Goal: Check status: Check status

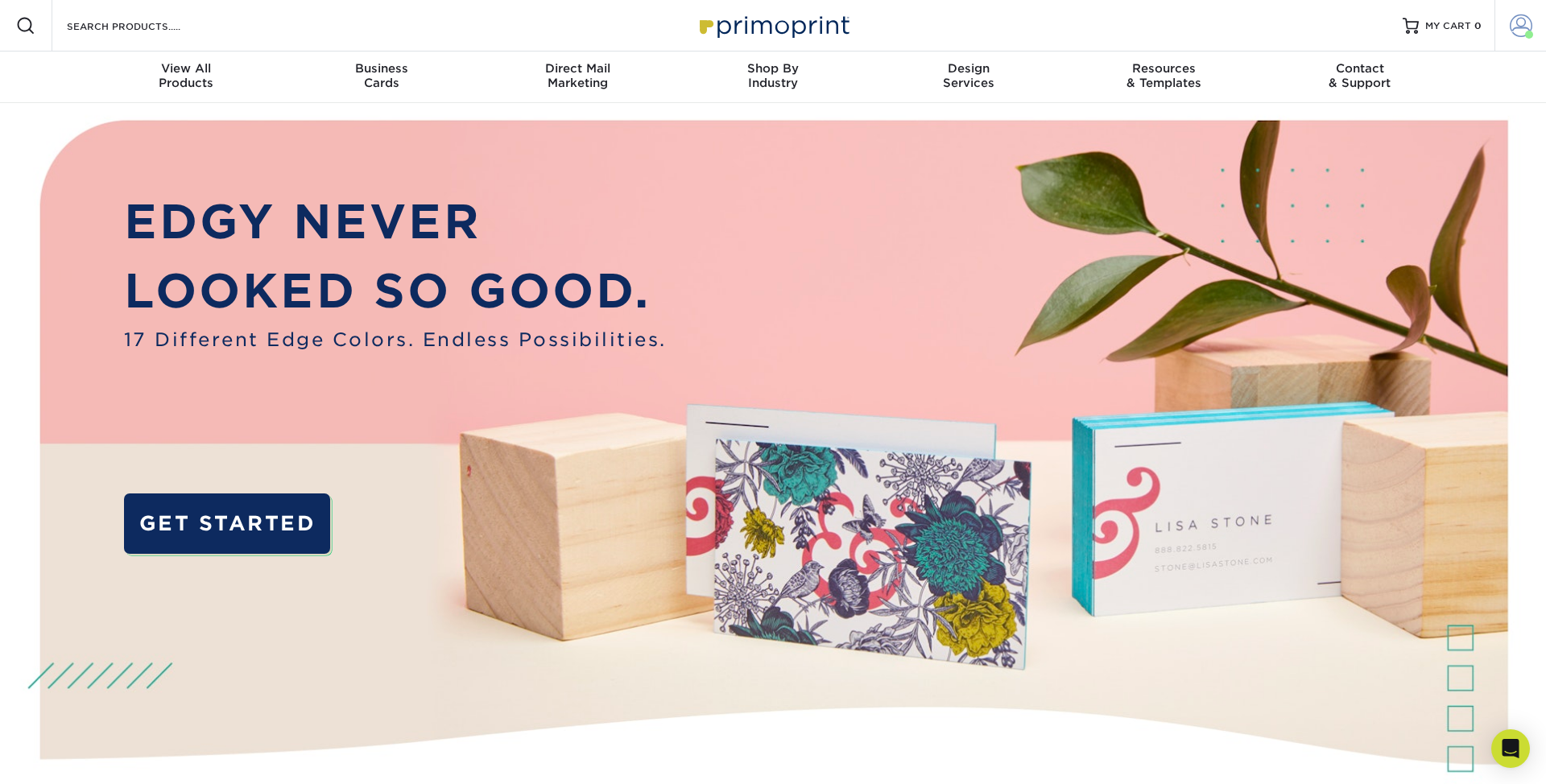
click at [1526, 30] on span at bounding box center [1521, 26] width 22 height 22
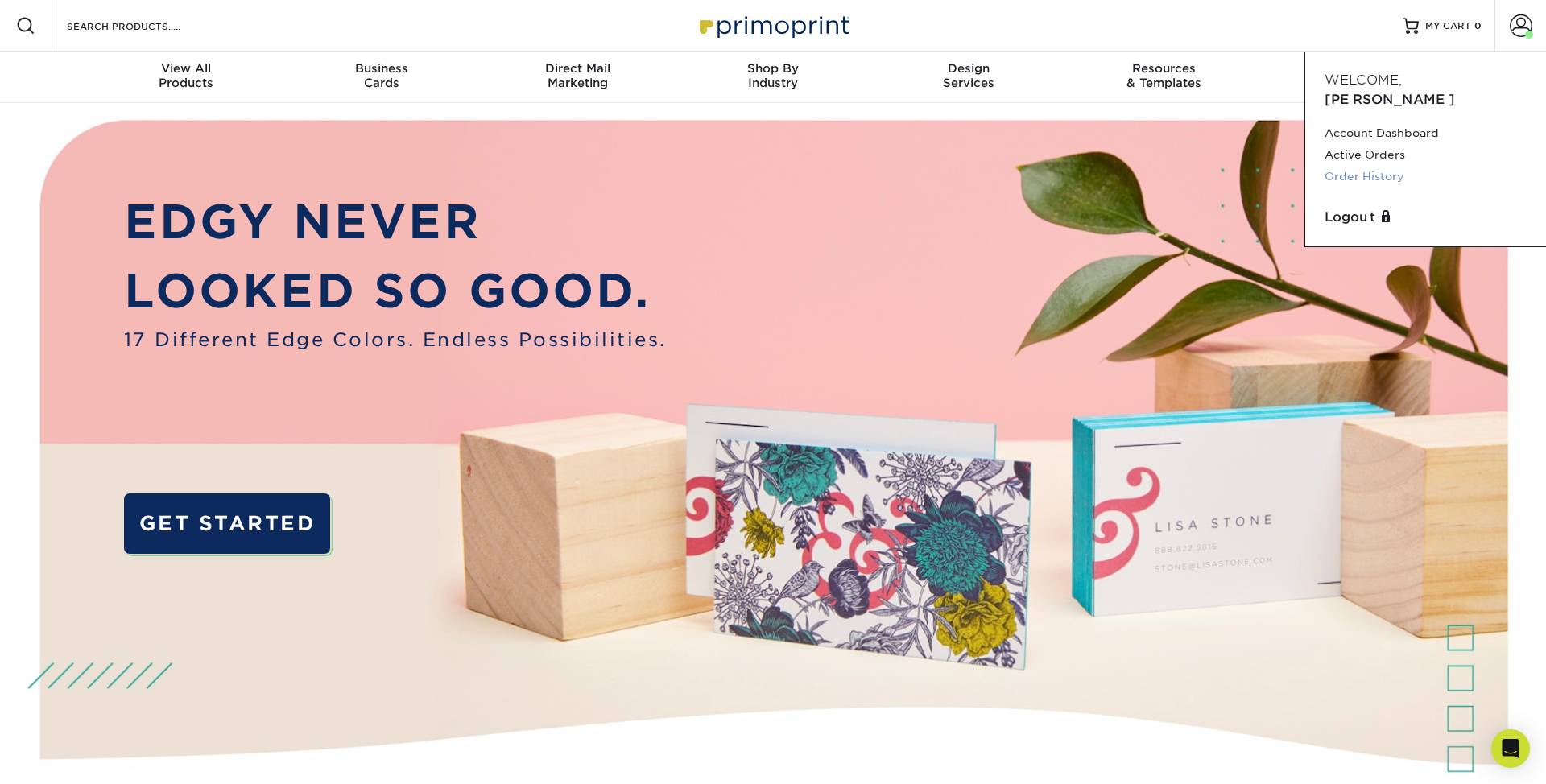
click at [1359, 166] on link "Order History" at bounding box center [1425, 176] width 202 height 21
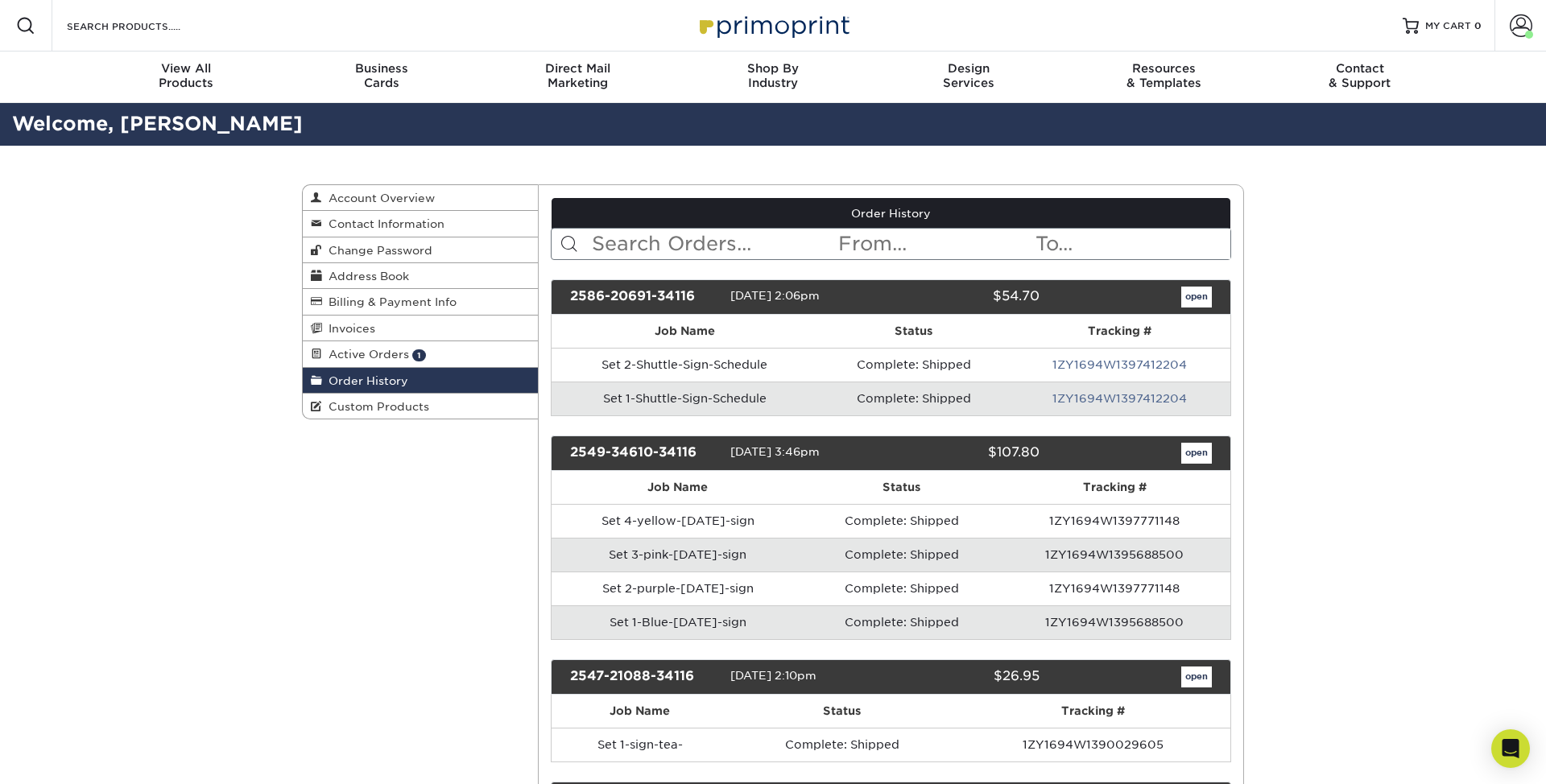
click at [667, 398] on td "Set 1-Shuttle-Sign-Schedule" at bounding box center [685, 398] width 267 height 33
click at [1115, 396] on link "1ZY1694W1397412204" at bounding box center [1119, 398] width 135 height 13
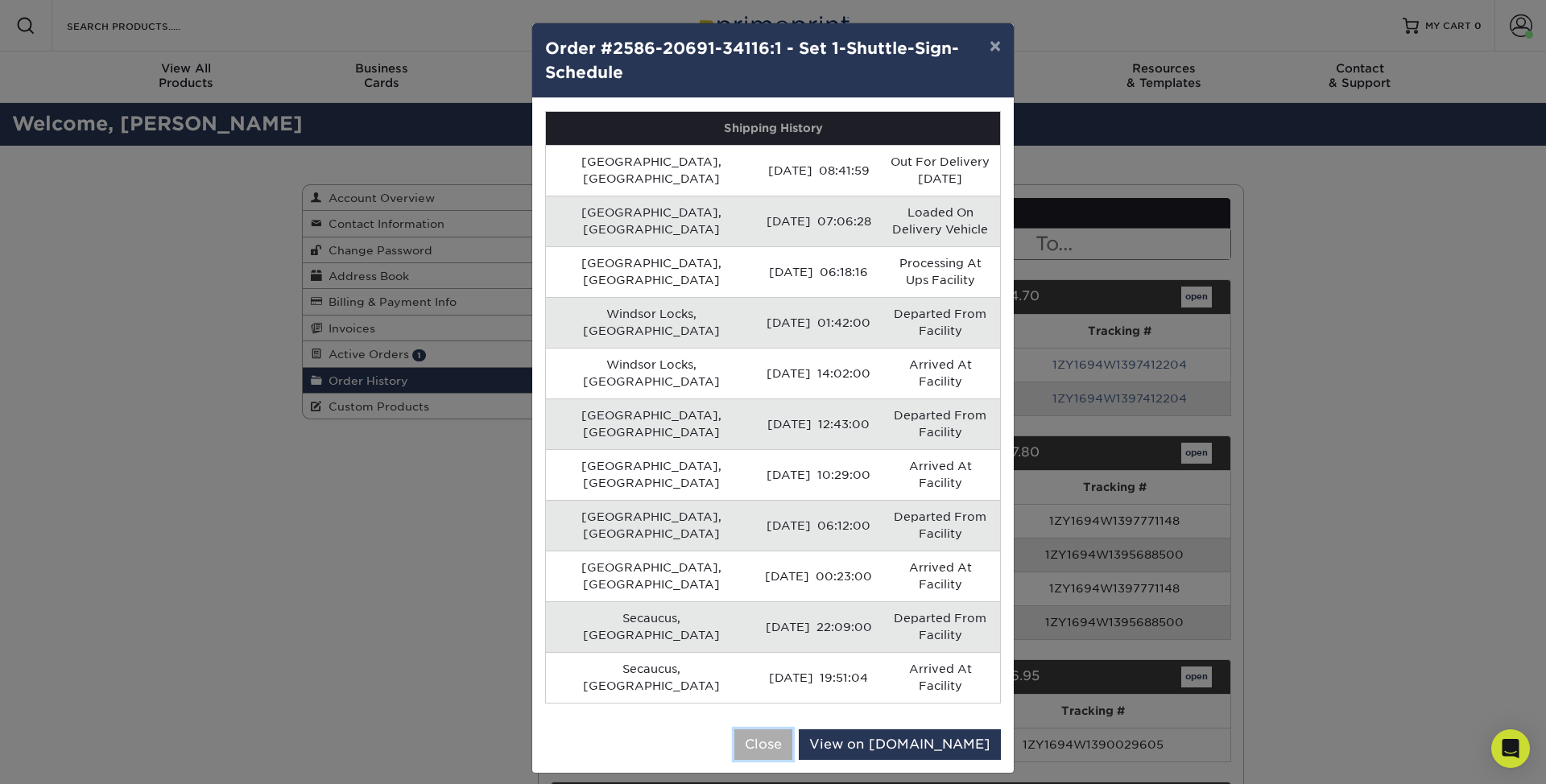
click at [792, 729] on button "Close" at bounding box center [763, 744] width 58 height 31
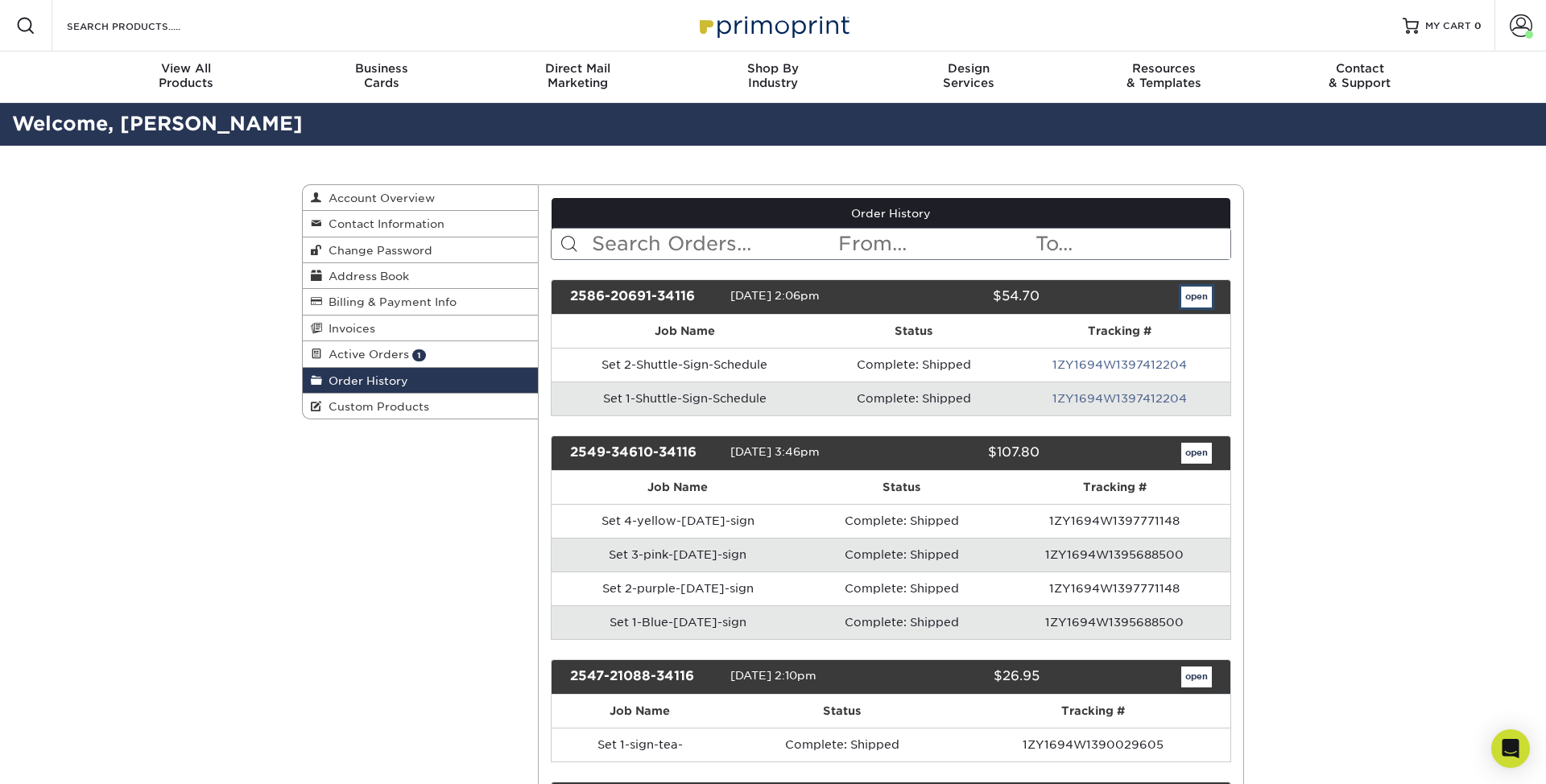
click at [1202, 299] on link "open" at bounding box center [1196, 297] width 31 height 21
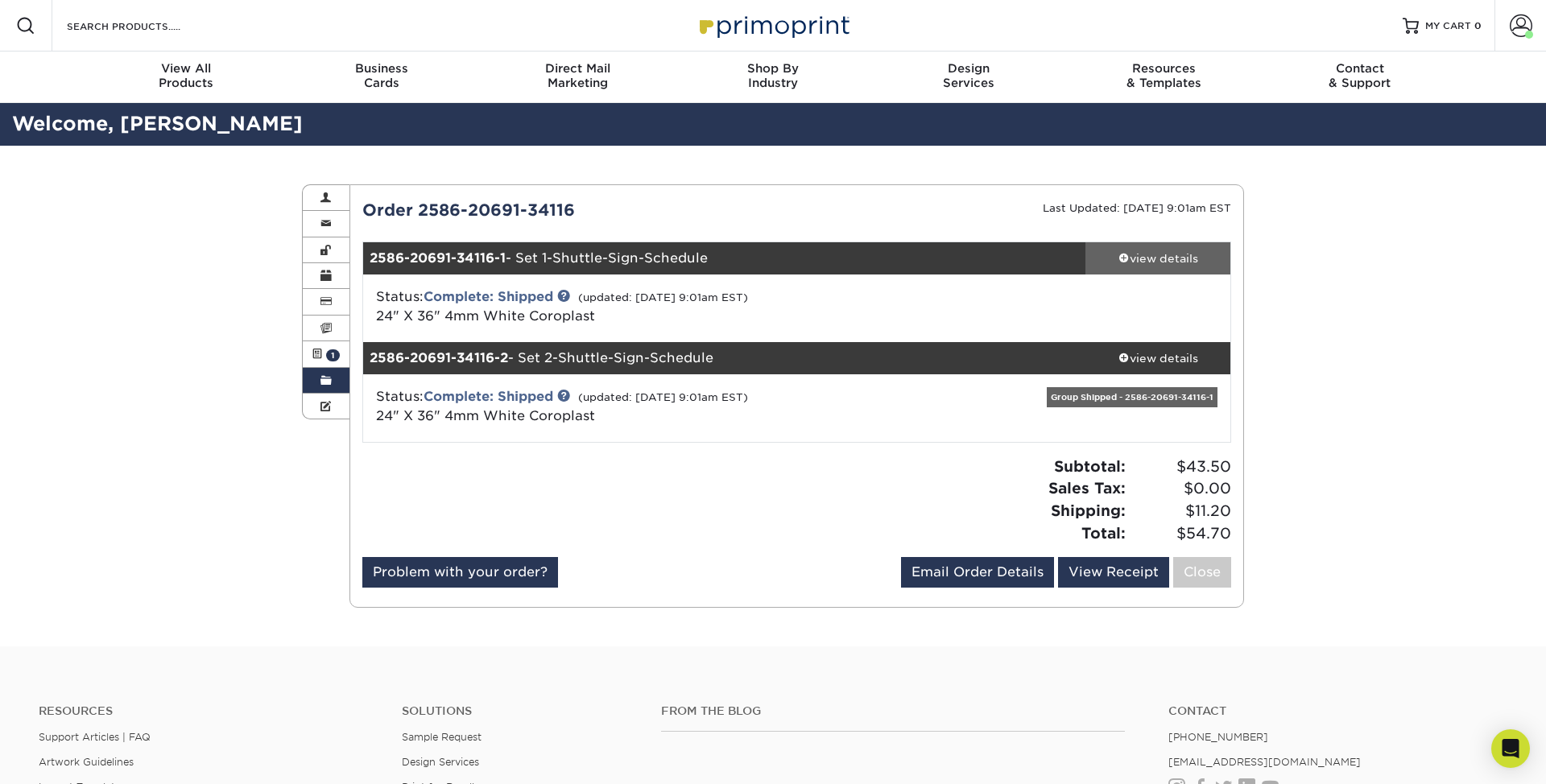
click at [1161, 257] on div "view details" at bounding box center [1158, 258] width 145 height 16
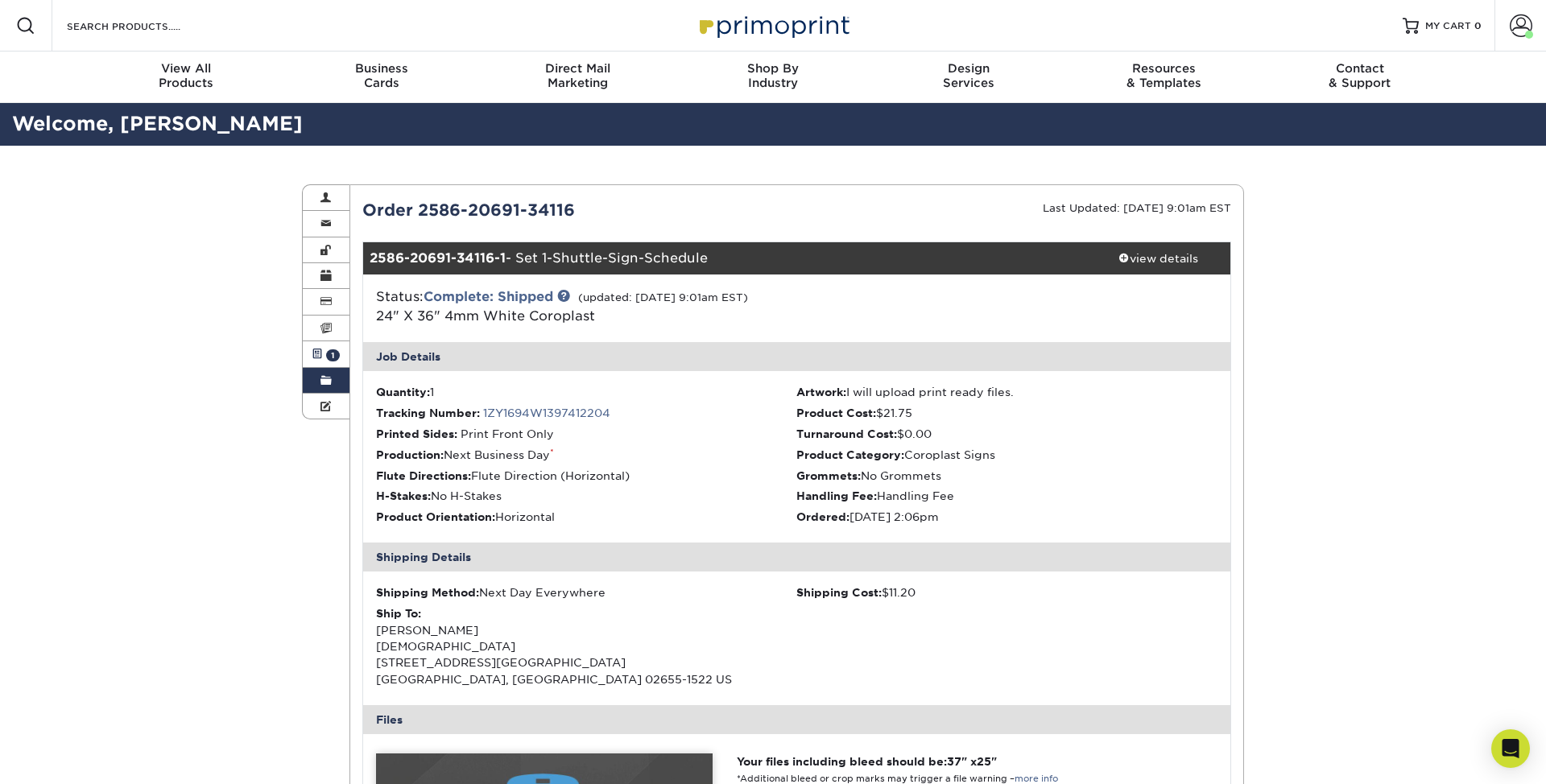
click at [329, 365] on link "Active Orders 1" at bounding box center [326, 354] width 46 height 26
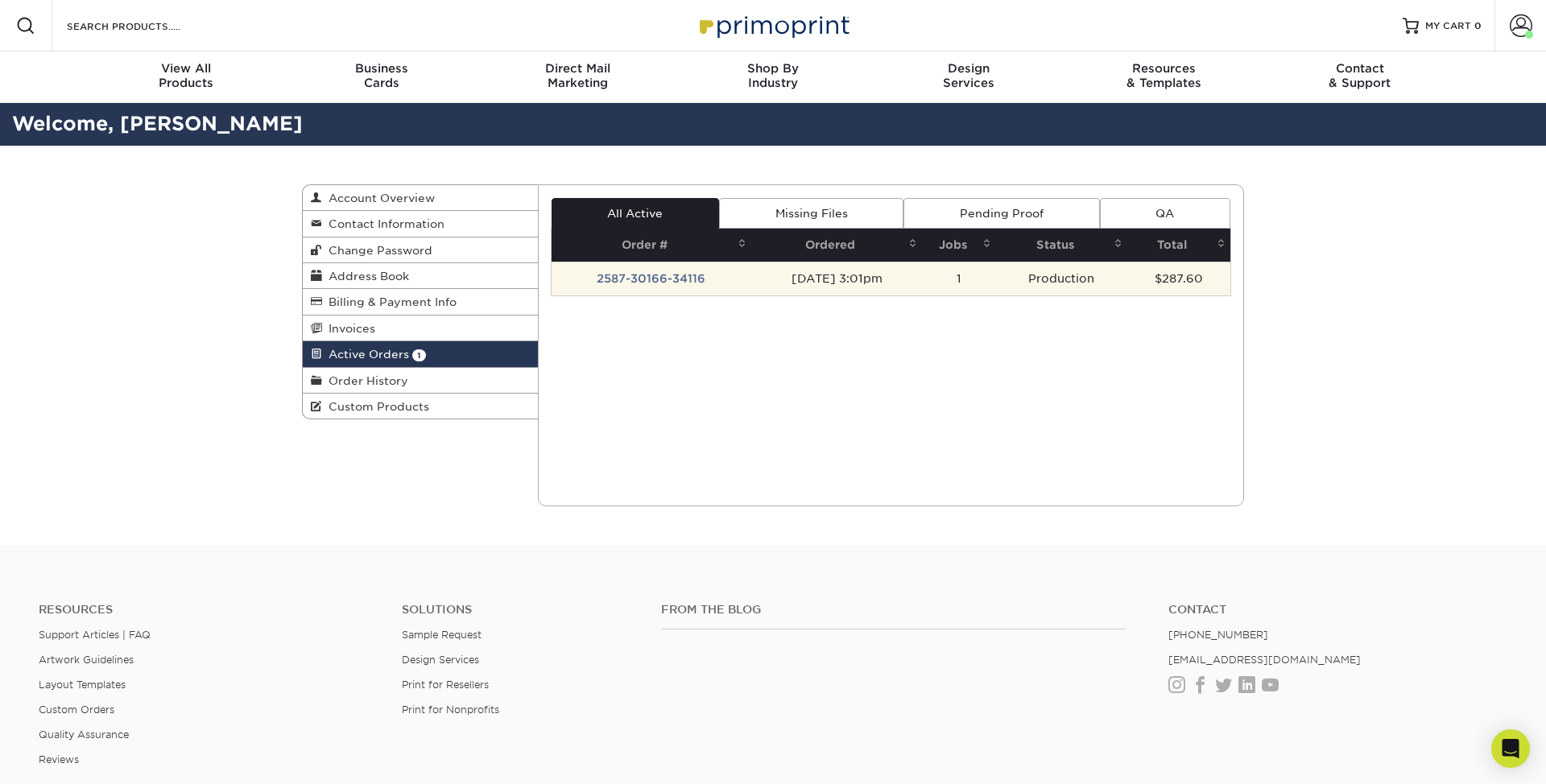
click at [868, 280] on td "[DATE] 3:01pm" at bounding box center [837, 278] width 172 height 33
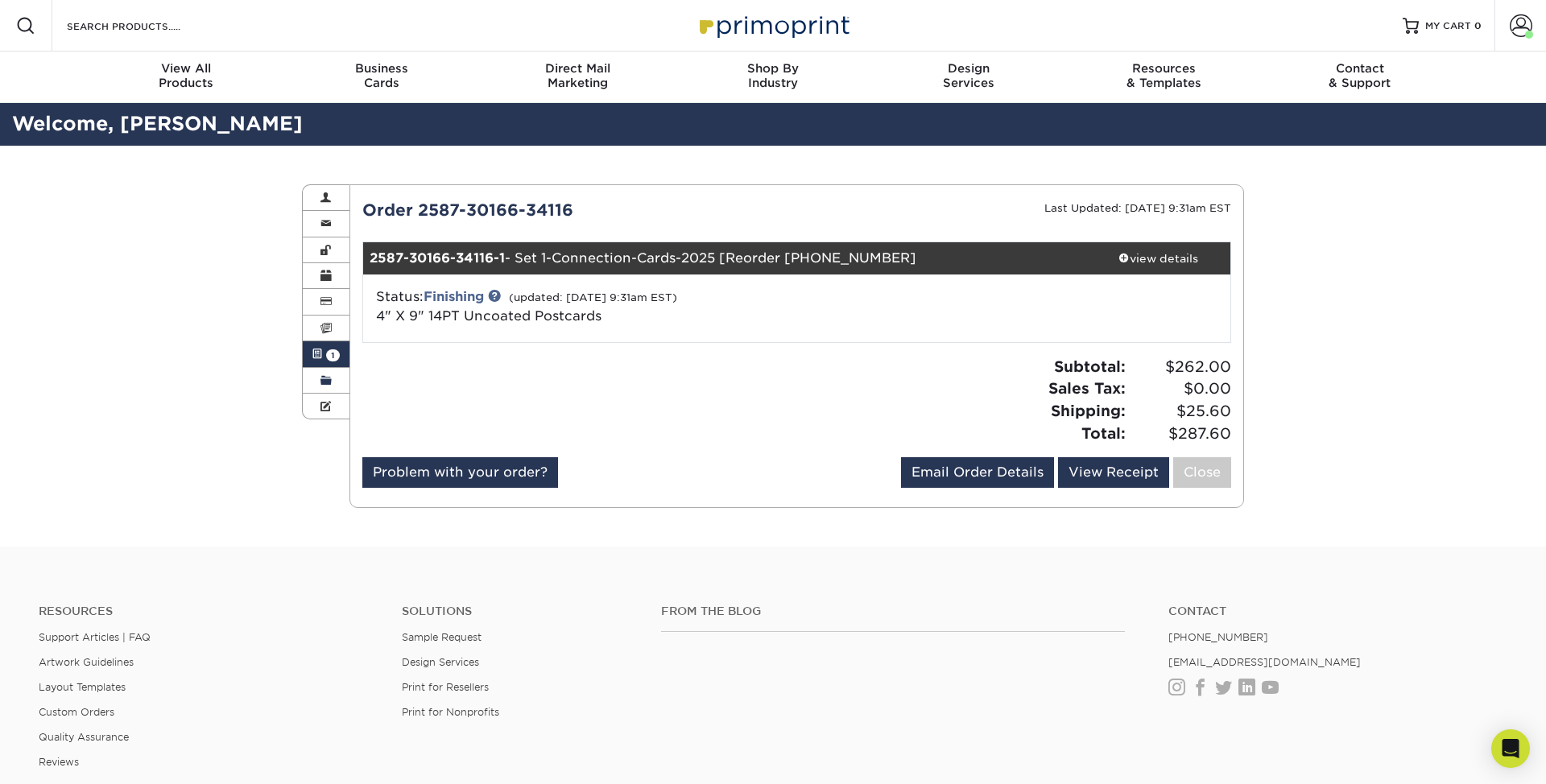
click at [320, 380] on span at bounding box center [326, 380] width 11 height 13
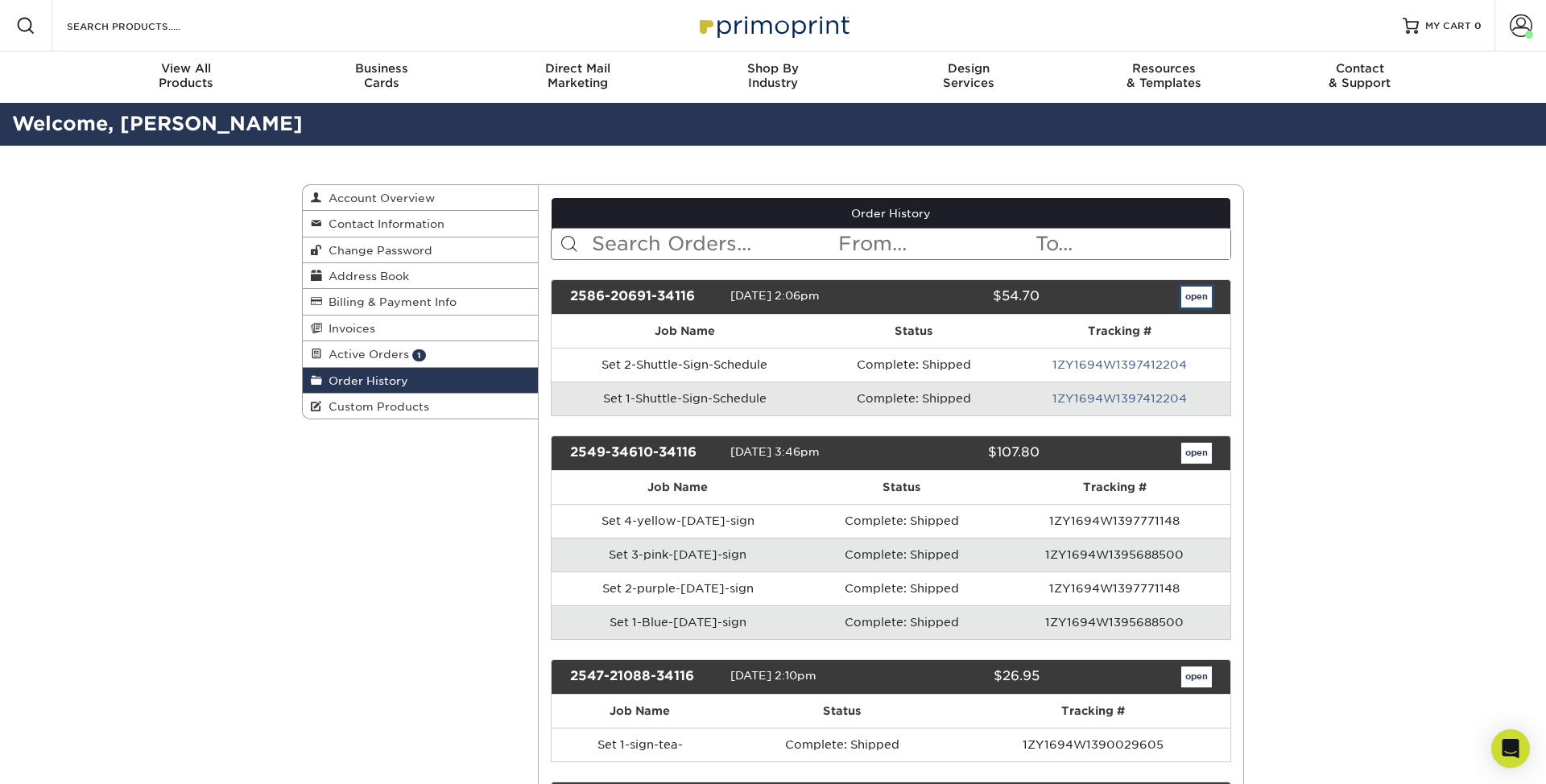
click at [1200, 299] on link "open" at bounding box center [1196, 297] width 31 height 21
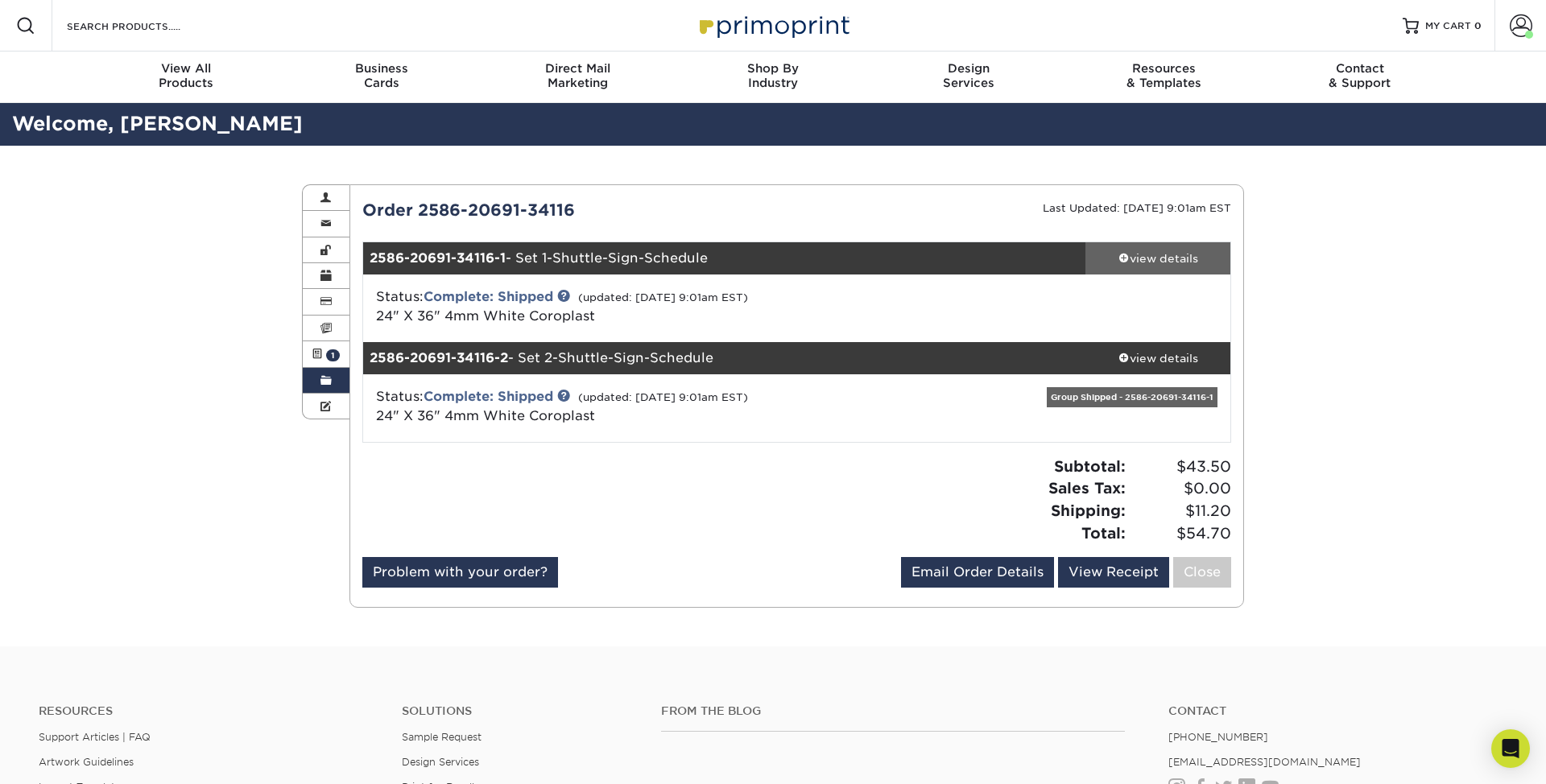
click at [1196, 257] on div "view details" at bounding box center [1158, 258] width 145 height 16
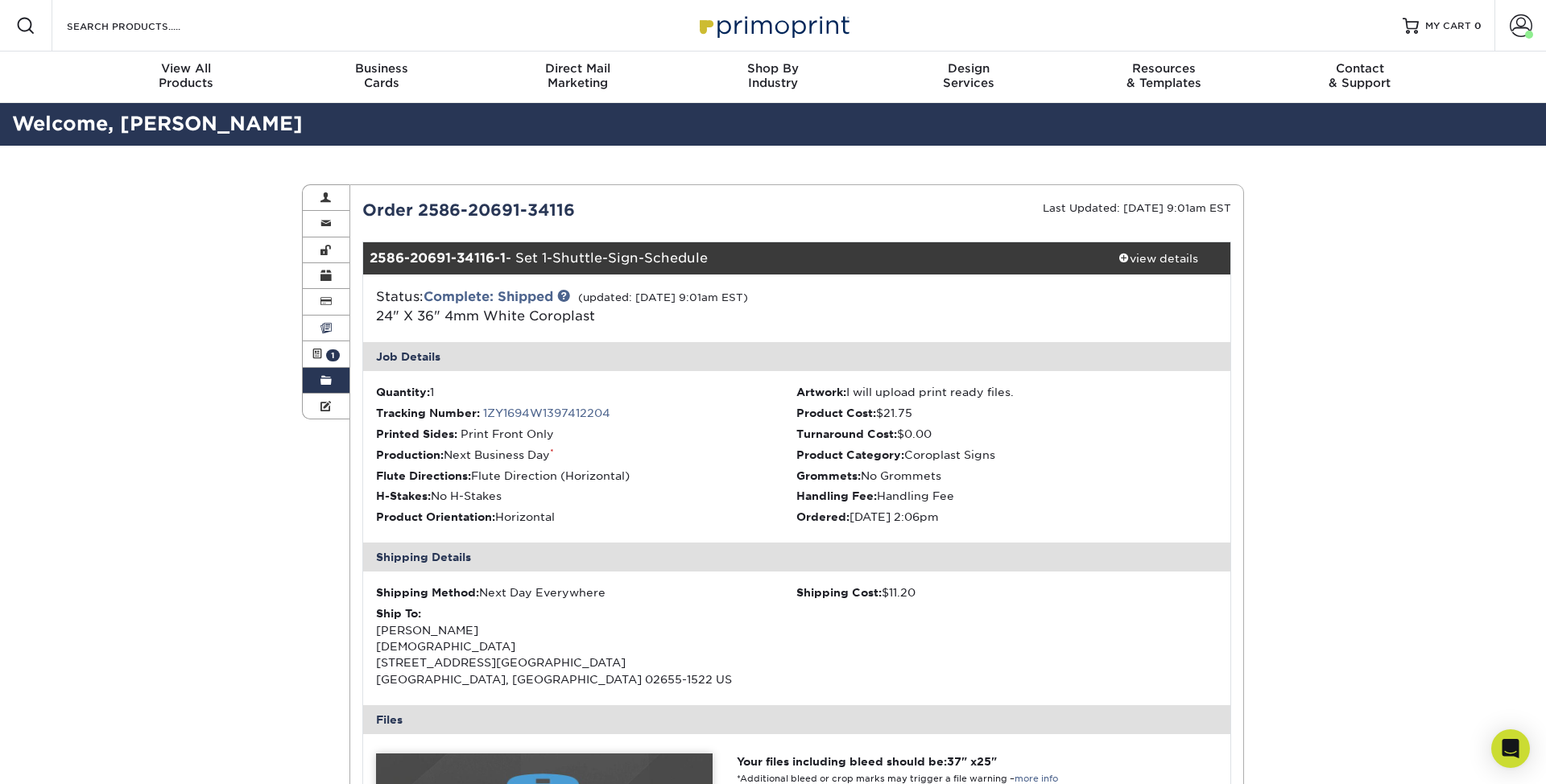
click at [338, 339] on link "Invoices" at bounding box center [326, 328] width 46 height 26
